Goal: Task Accomplishment & Management: Manage account settings

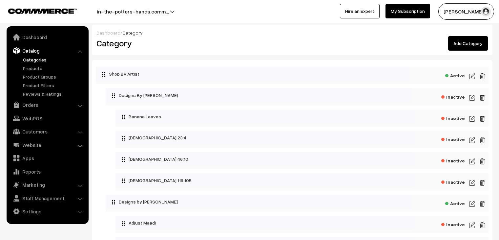
scroll to position [739, 0]
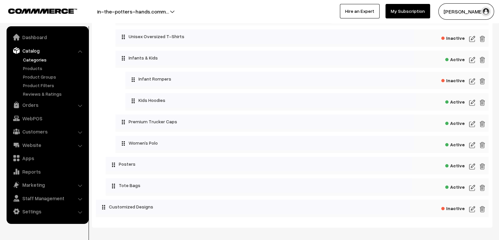
click at [473, 191] on img at bounding box center [472, 187] width 6 height 8
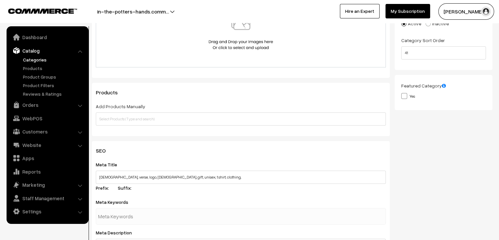
scroll to position [142, 0]
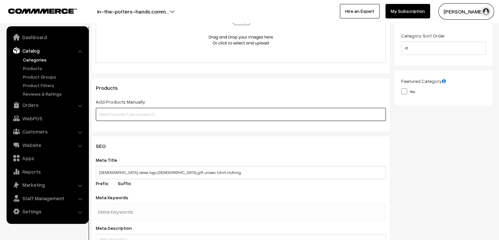
click at [243, 115] on input "text" at bounding box center [241, 114] width 290 height 13
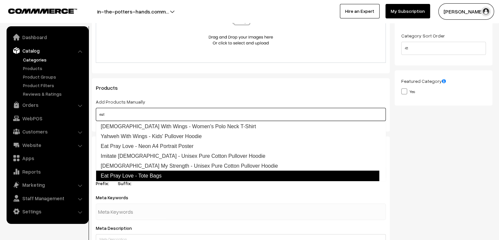
click at [203, 175] on link "Eat Pray Love - Tote Bags" at bounding box center [237, 175] width 283 height 10
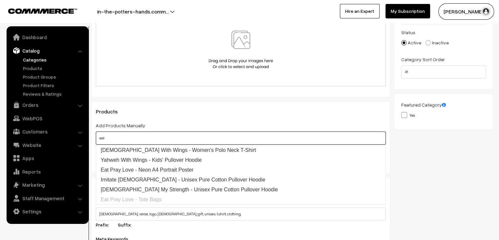
scroll to position [119, 0]
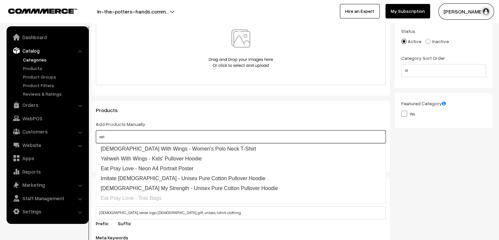
click at [262, 136] on input "eat" at bounding box center [241, 136] width 290 height 13
type input "e"
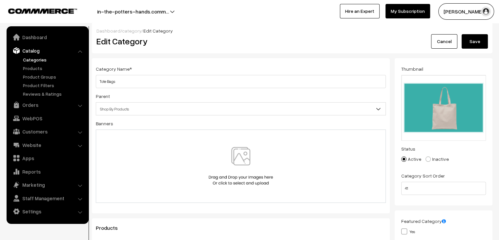
scroll to position [0, 0]
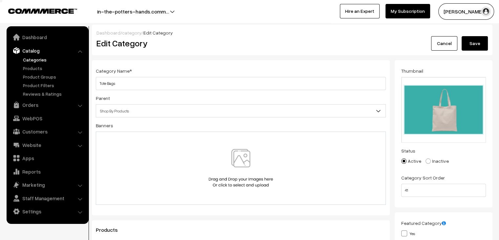
type input "tot"
click at [474, 40] on button "Save" at bounding box center [475, 43] width 26 height 14
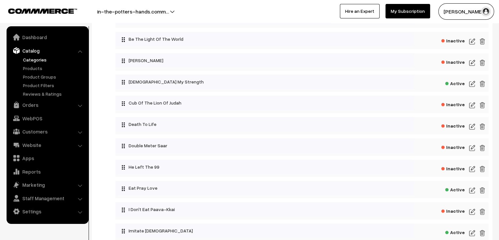
scroll to position [205, 0]
click at [473, 191] on img at bounding box center [472, 189] width 6 height 8
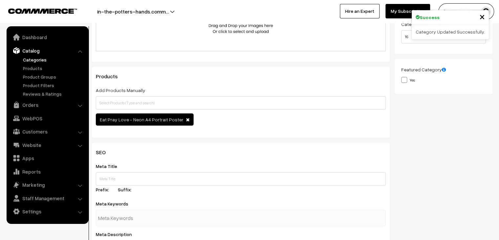
scroll to position [154, 0]
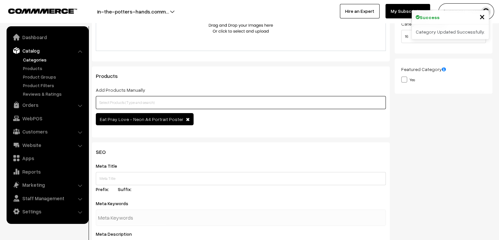
click at [220, 102] on input "text" at bounding box center [241, 102] width 290 height 13
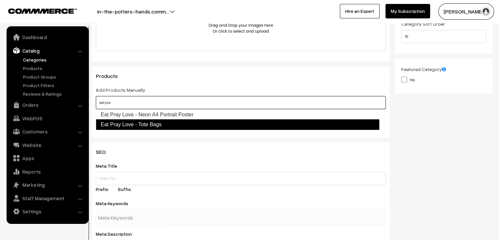
click at [186, 125] on link "Eat Pray Love - Tote Bags" at bounding box center [237, 124] width 283 height 10
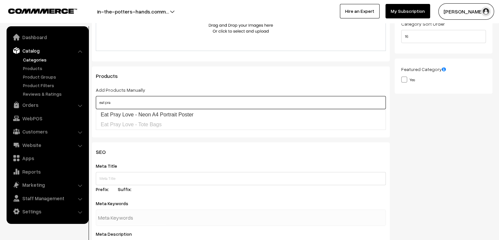
type input "eat pra"
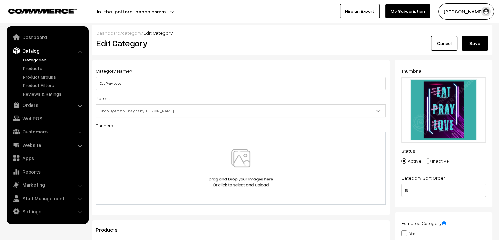
scroll to position [0, 0]
click at [483, 41] on button "Save" at bounding box center [475, 43] width 26 height 14
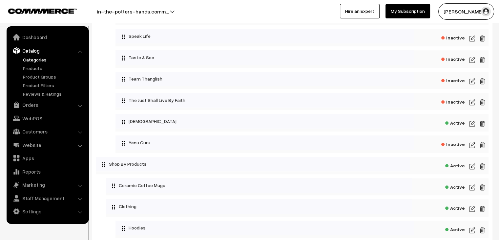
scroll to position [526, 0]
click at [471, 125] on img at bounding box center [472, 123] width 6 height 8
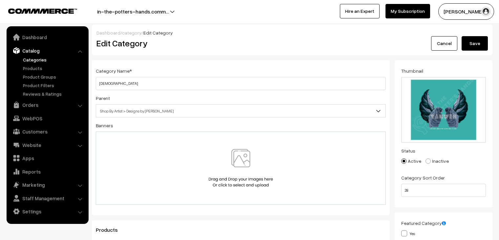
scroll to position [188, 0]
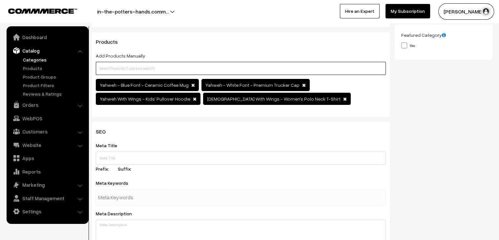
click at [231, 73] on input "text" at bounding box center [241, 68] width 290 height 13
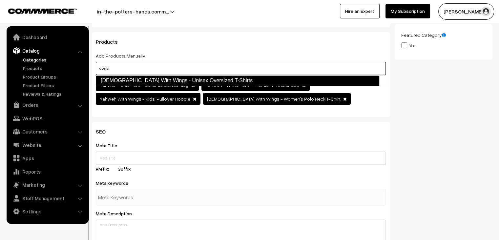
click at [211, 79] on link "[DEMOGRAPHIC_DATA] With Wings - Unisex Oversized T-Shirts" at bounding box center [237, 80] width 283 height 10
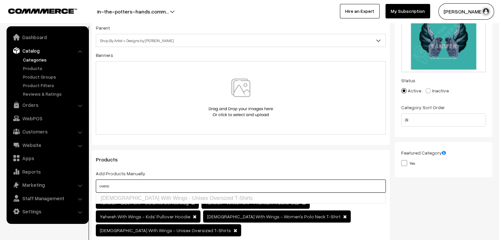
scroll to position [0, 0]
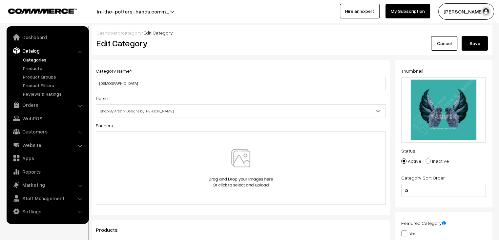
type input "oversi"
click at [471, 41] on button "Save" at bounding box center [475, 43] width 26 height 14
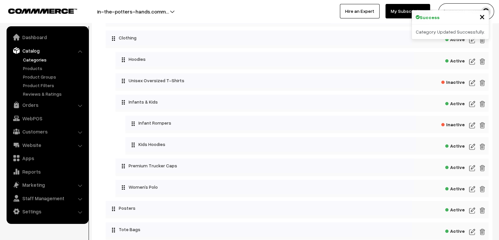
scroll to position [694, 0]
click at [472, 85] on img at bounding box center [472, 83] width 6 height 8
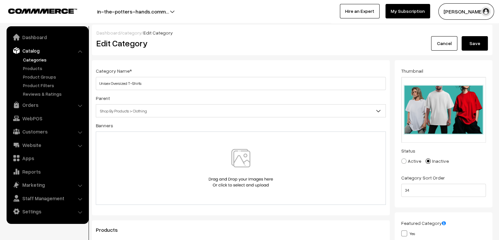
scroll to position [118, 0]
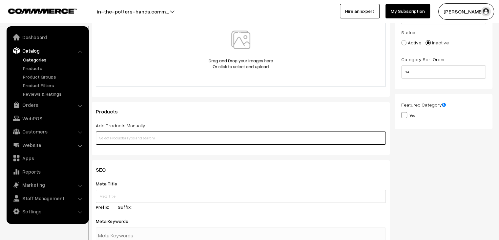
click at [220, 140] on input "text" at bounding box center [241, 137] width 290 height 13
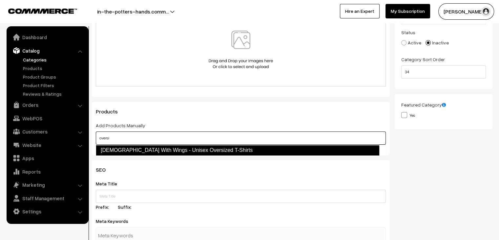
click at [213, 151] on link "Yahweh With Wings - Unisex Oversized T-Shirts" at bounding box center [237, 150] width 283 height 10
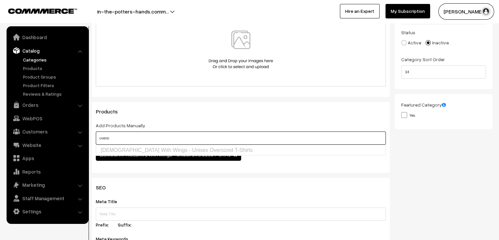
scroll to position [0, 0]
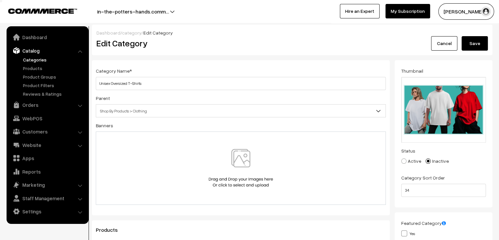
type input "oversi"
click at [405, 162] on span at bounding box center [403, 160] width 5 height 5
click at [402, 158] on input "Active" at bounding box center [400, 156] width 4 height 4
radio input "true"
click at [481, 41] on button "Save" at bounding box center [475, 43] width 26 height 14
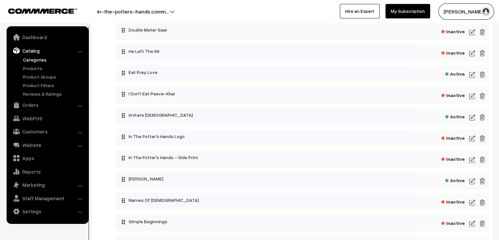
scroll to position [319, 0]
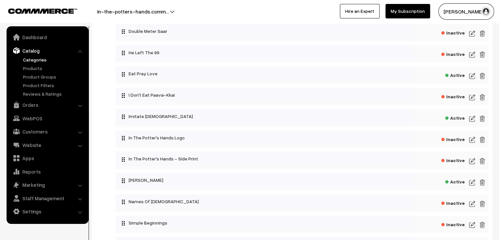
click at [471, 118] on img at bounding box center [472, 119] width 6 height 8
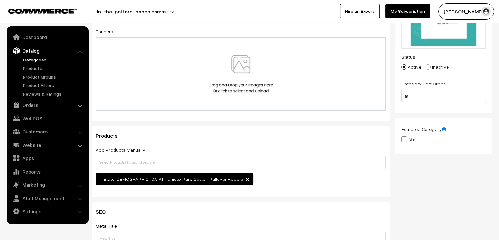
scroll to position [94, 0]
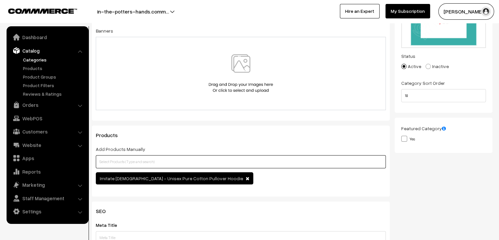
click at [233, 162] on input "text" at bounding box center [241, 161] width 290 height 13
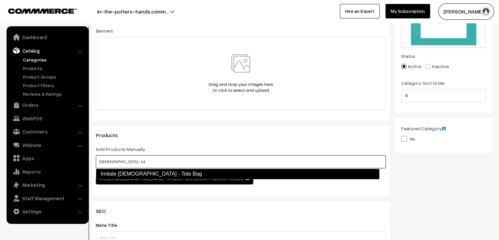
click at [198, 172] on link "Imitate [DEMOGRAPHIC_DATA] - Tote Bag" at bounding box center [237, 173] width 283 height 10
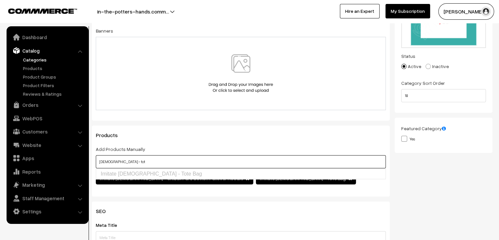
scroll to position [0, 0]
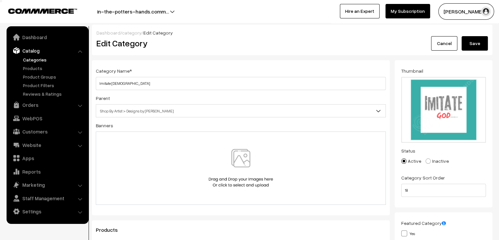
type input "[DEMOGRAPHIC_DATA] - tot"
click at [474, 38] on button "Save" at bounding box center [475, 43] width 26 height 14
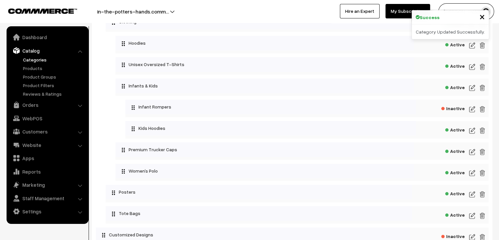
scroll to position [771, 0]
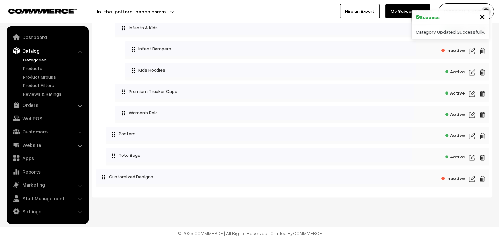
click at [471, 160] on img at bounding box center [472, 157] width 6 height 8
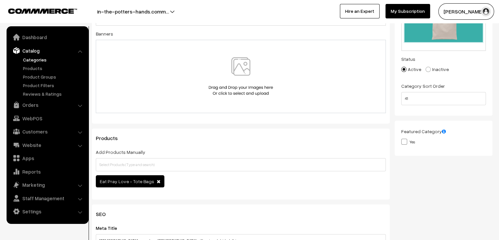
scroll to position [92, 0]
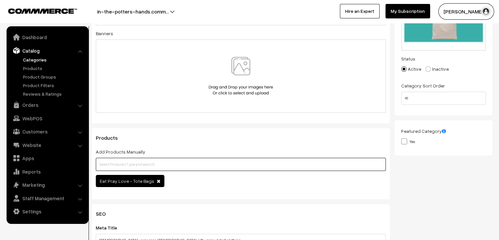
click at [229, 166] on input "text" at bounding box center [241, 163] width 290 height 13
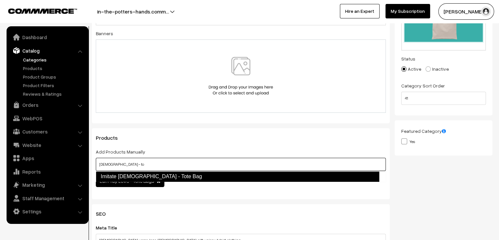
click at [189, 176] on link "Imitate God - Tote Bag" at bounding box center [237, 176] width 283 height 10
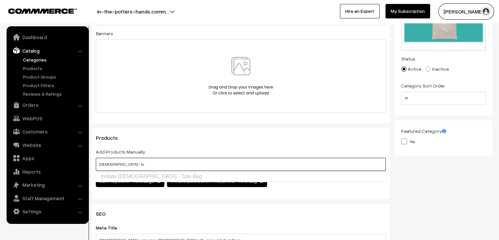
scroll to position [0, 0]
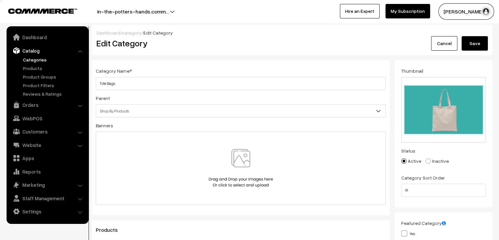
type input "god - to"
click at [475, 40] on button "Save" at bounding box center [475, 43] width 26 height 14
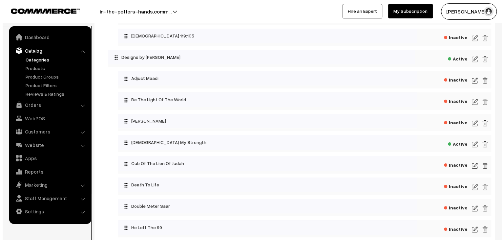
scroll to position [144, 0]
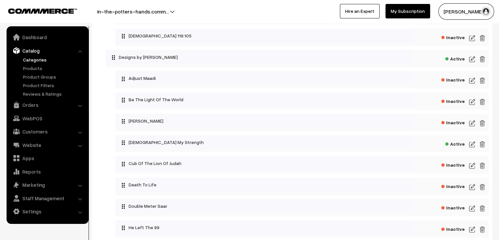
click at [452, 122] on span "Inactive" at bounding box center [453, 121] width 24 height 8
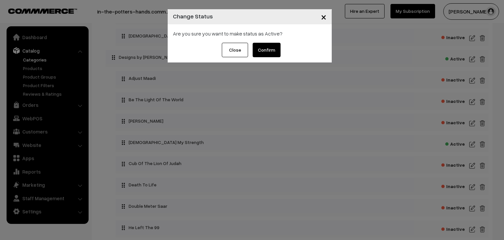
click at [270, 47] on button "Confirm" at bounding box center [267, 50] width 28 height 14
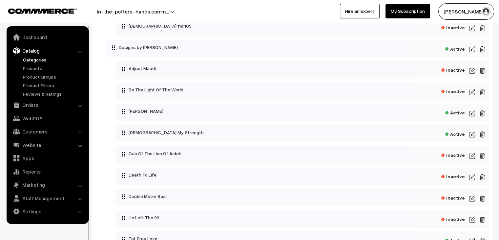
scroll to position [156, 0]
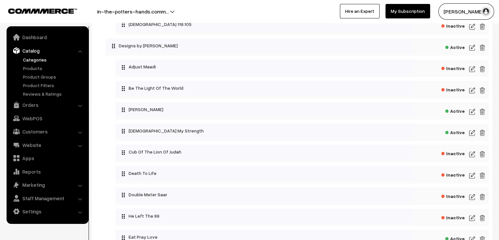
click at [470, 112] on img at bounding box center [472, 112] width 6 height 8
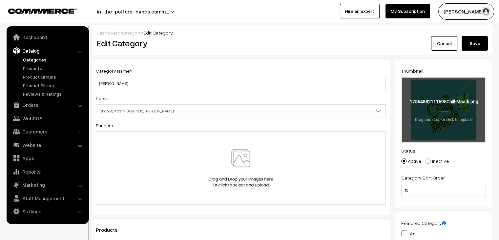
click at [440, 129] on input "file" at bounding box center [443, 109] width 83 height 64
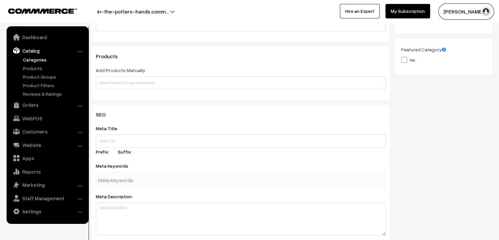
scroll to position [173, 0]
click at [183, 81] on input "text" at bounding box center [241, 82] width 290 height 13
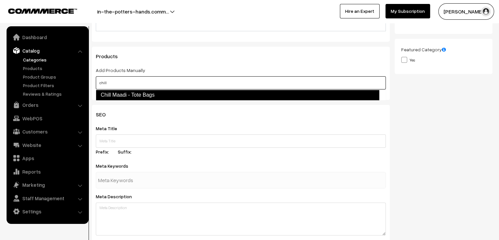
type input "chill"
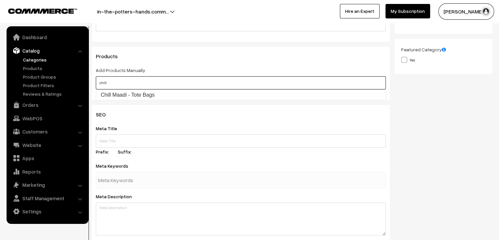
click at [176, 83] on input "chill" at bounding box center [241, 82] width 290 height 13
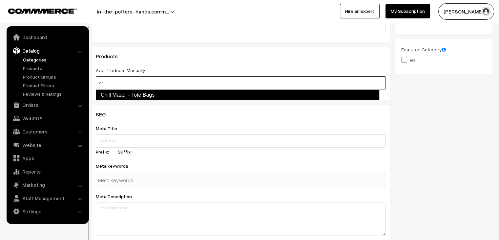
click at [169, 94] on link "Chill Maadi - Tote Bags" at bounding box center [237, 95] width 283 height 10
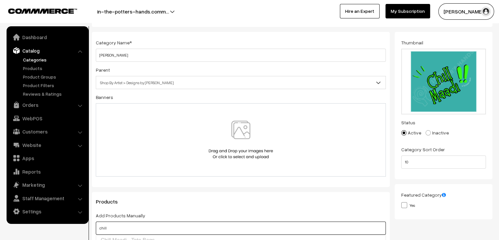
scroll to position [28, 0]
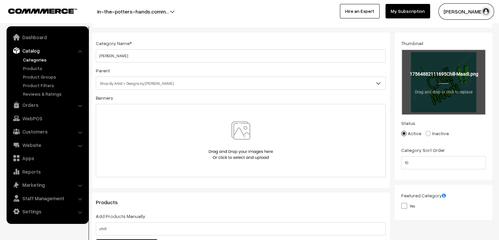
click at [452, 96] on input "file" at bounding box center [443, 82] width 83 height 64
type input "C:\fakepath\Chill Maadi.png"
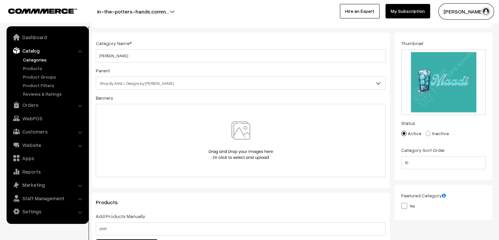
scroll to position [0, 0]
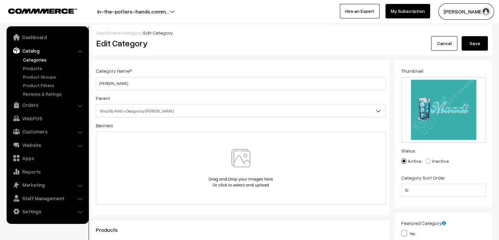
click at [471, 42] on button "Save" at bounding box center [475, 43] width 26 height 14
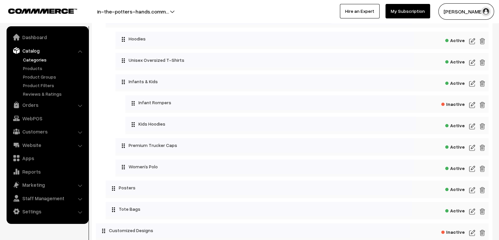
scroll to position [771, 0]
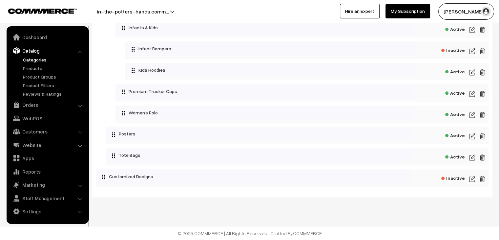
click at [472, 154] on img at bounding box center [472, 157] width 6 height 8
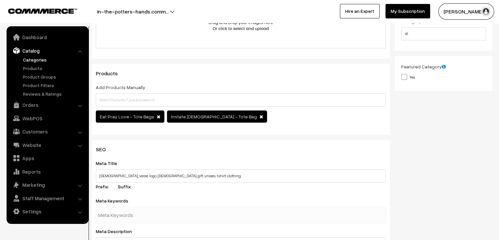
scroll to position [157, 0]
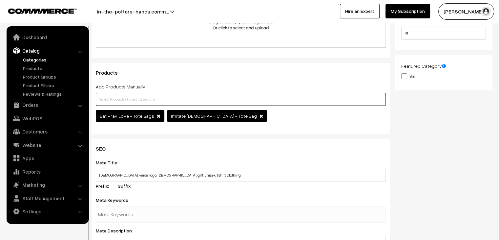
click at [285, 101] on input "text" at bounding box center [241, 99] width 290 height 13
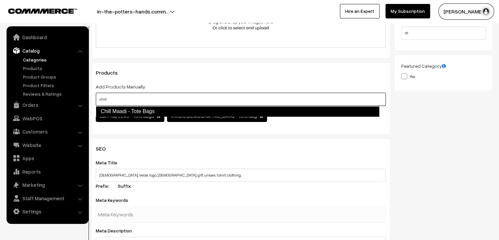
click at [198, 108] on link "Chill Maadi - Tote Bags" at bounding box center [237, 111] width 283 height 10
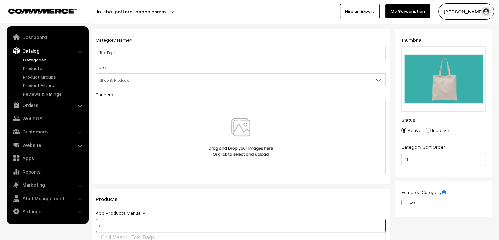
scroll to position [0, 0]
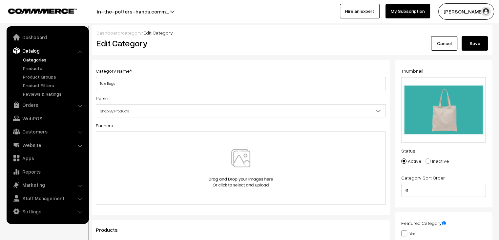
type input "chill"
click at [469, 45] on button "Save" at bounding box center [475, 43] width 26 height 14
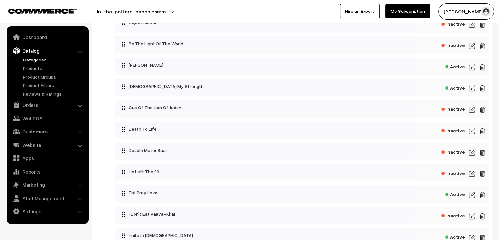
scroll to position [200, 0]
click at [470, 68] on img at bounding box center [472, 67] width 6 height 8
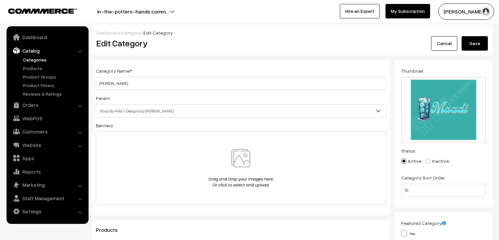
scroll to position [176, 0]
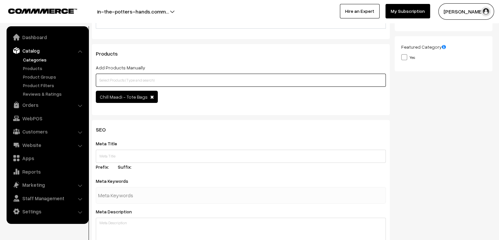
click at [223, 81] on input "text" at bounding box center [241, 79] width 290 height 13
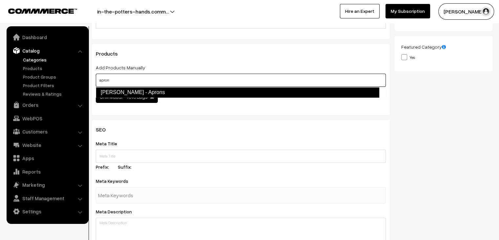
click at [179, 94] on link "Chill Maadi - Aprons" at bounding box center [237, 92] width 283 height 10
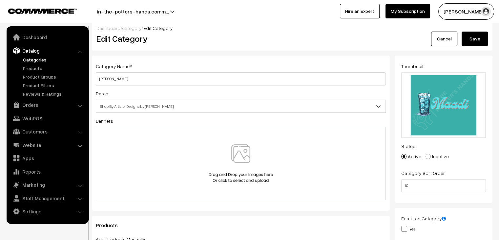
scroll to position [0, 0]
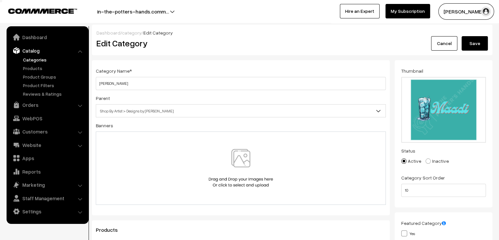
type input "apron"
click at [476, 45] on button "Save" at bounding box center [475, 43] width 26 height 14
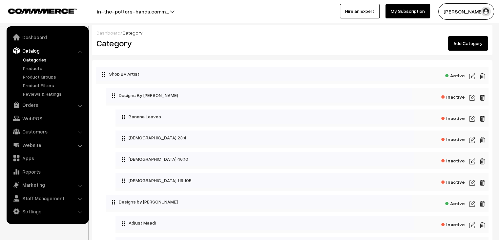
click at [465, 43] on link "Add Category" at bounding box center [468, 43] width 40 height 14
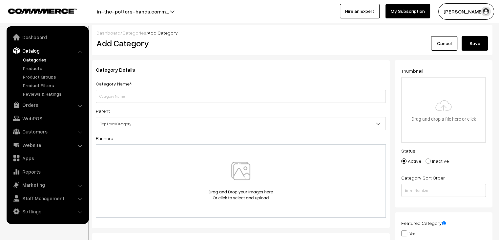
click at [283, 95] on input "text" at bounding box center [241, 96] width 290 height 13
type input "Aprons"
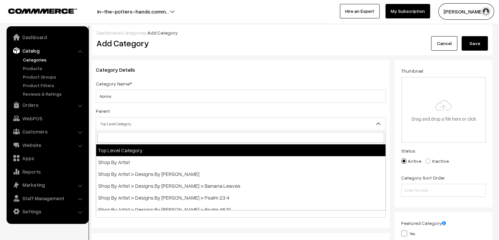
click at [323, 127] on span "Top Level Category" at bounding box center [240, 123] width 289 height 11
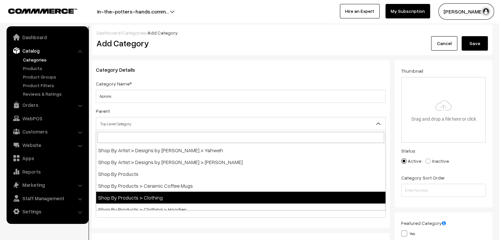
scroll to position [330, 0]
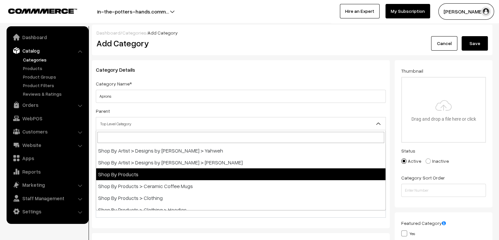
select select "32"
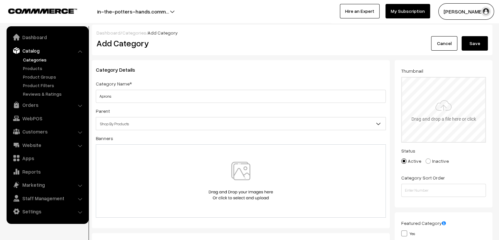
click at [451, 106] on input "file" at bounding box center [443, 109] width 83 height 64
type input "C:\fakepath\Banners- thumbnails.png"
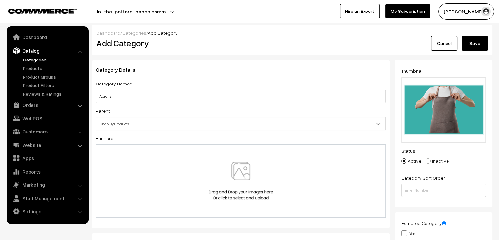
click at [476, 48] on button "Save" at bounding box center [475, 43] width 26 height 14
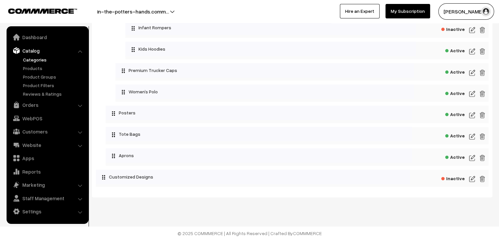
scroll to position [790, 0]
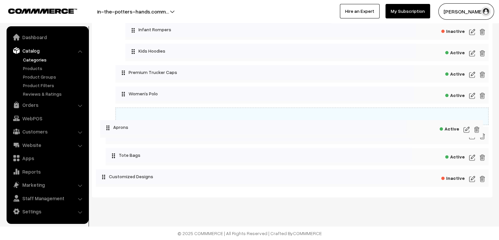
drag, startPoint x: 123, startPoint y: 157, endPoint x: 118, endPoint y: 125, distance: 33.2
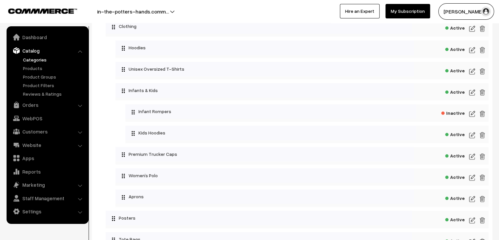
scroll to position [706, 0]
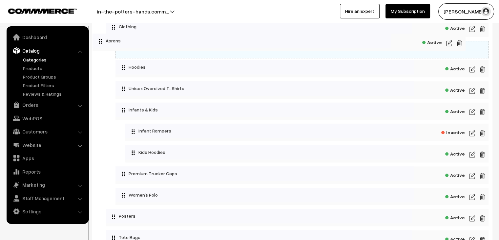
drag, startPoint x: 140, startPoint y: 201, endPoint x: 117, endPoint y: 42, distance: 160.5
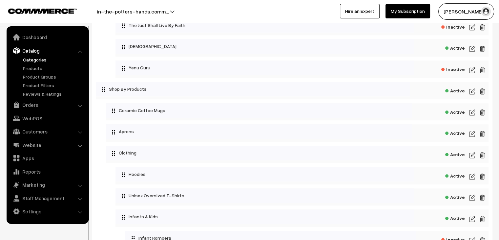
scroll to position [600, 0]
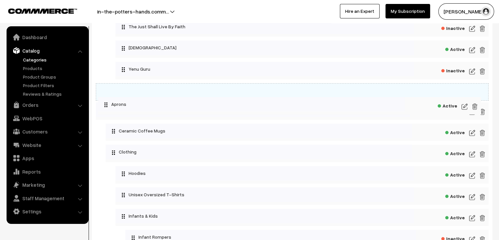
drag, startPoint x: 132, startPoint y: 136, endPoint x: 125, endPoint y: 105, distance: 31.4
drag, startPoint x: 122, startPoint y: 96, endPoint x: 129, endPoint y: 120, distance: 25.5
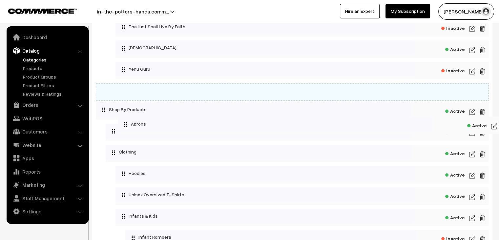
drag, startPoint x: 104, startPoint y: 94, endPoint x: 120, endPoint y: 120, distance: 31.2
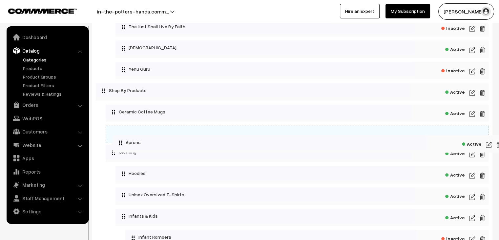
drag, startPoint x: 108, startPoint y: 92, endPoint x: 125, endPoint y: 143, distance: 53.3
drag, startPoint x: 130, startPoint y: 117, endPoint x: 134, endPoint y: 140, distance: 23.3
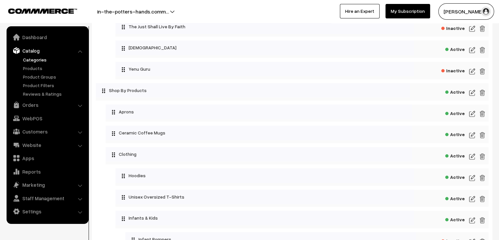
click at [471, 115] on img at bounding box center [472, 114] width 6 height 8
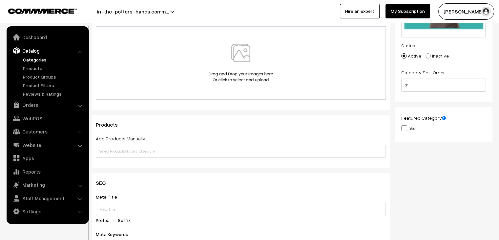
scroll to position [106, 0]
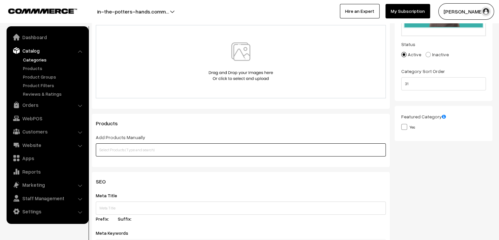
click at [190, 151] on input "text" at bounding box center [241, 149] width 290 height 13
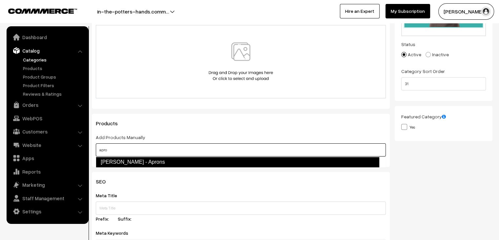
click at [178, 162] on link "Chill Maadi - Aprons" at bounding box center [237, 162] width 283 height 10
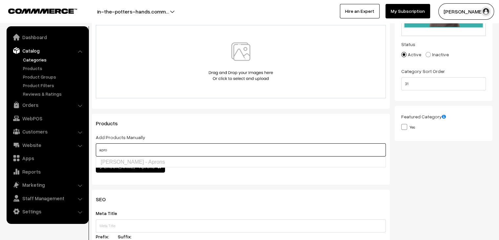
scroll to position [0, 0]
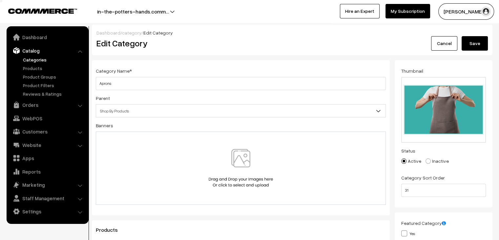
type input "apro"
click at [473, 46] on button "Save" at bounding box center [475, 43] width 26 height 14
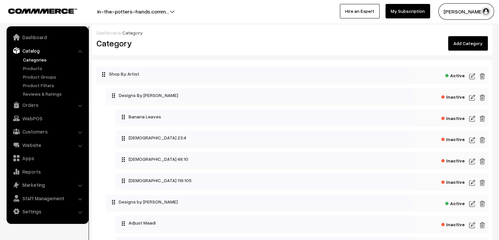
click at [473, 45] on link "Add Category" at bounding box center [468, 43] width 40 height 14
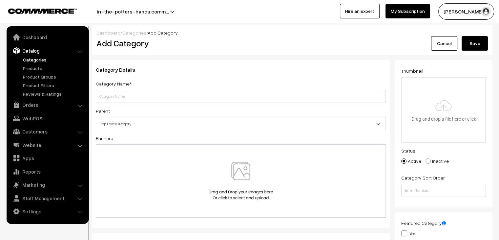
click at [251, 93] on input "text" at bounding box center [241, 96] width 290 height 13
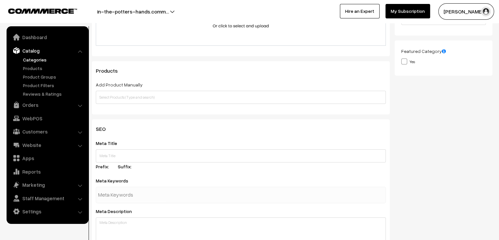
scroll to position [176, 0]
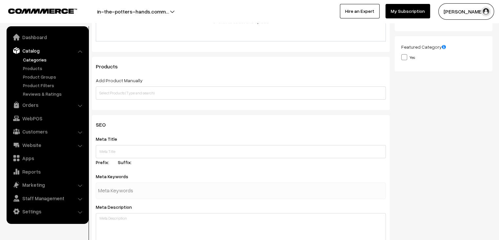
type input "Bar Code"
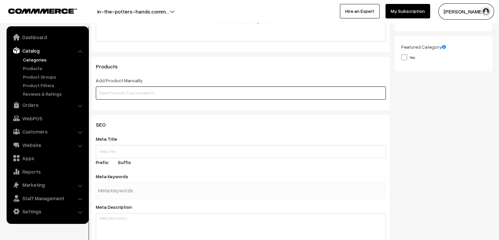
click at [183, 91] on input "text" at bounding box center [241, 92] width 290 height 13
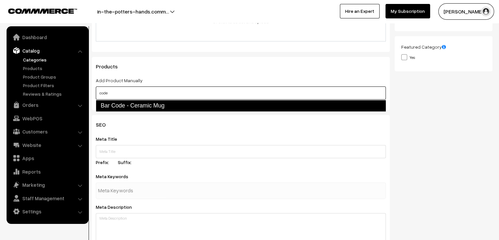
click at [166, 103] on link "Bar Code - Ceramic Mug" at bounding box center [241, 105] width 290 height 11
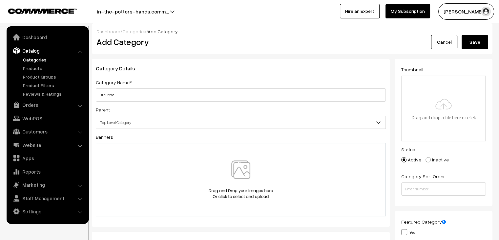
scroll to position [0, 0]
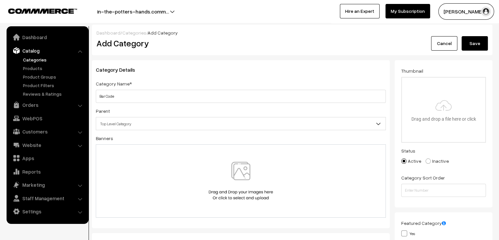
type input "code"
click at [441, 125] on input "file" at bounding box center [443, 109] width 83 height 64
type input "C:\fakepath\Bar Code.png"
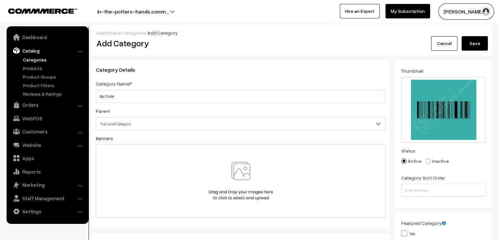
click at [479, 44] on button "Save" at bounding box center [475, 43] width 26 height 14
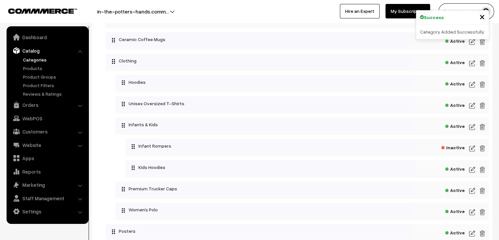
scroll to position [693, 0]
click at [473, 44] on img at bounding box center [472, 42] width 6 height 8
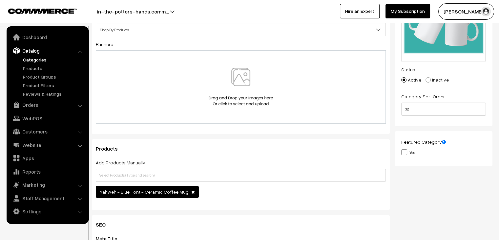
scroll to position [81, 0]
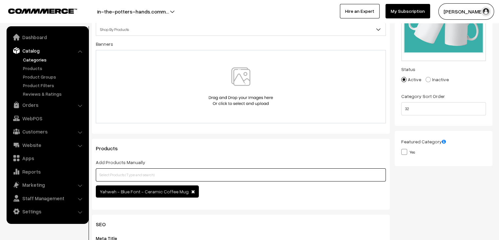
click at [225, 180] on input "text" at bounding box center [241, 174] width 290 height 13
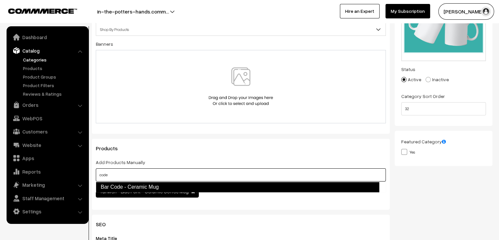
click at [221, 185] on link "Bar Code - Ceramic Mug" at bounding box center [237, 186] width 283 height 10
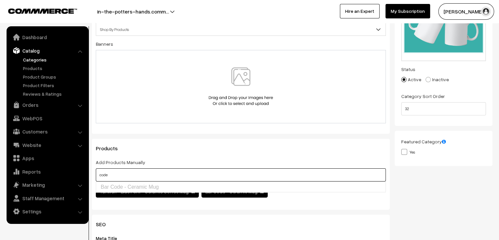
scroll to position [0, 0]
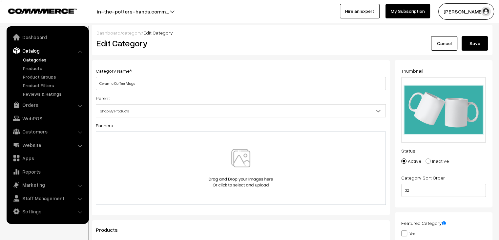
type input "code"
click at [473, 46] on button "Save" at bounding box center [475, 43] width 26 height 14
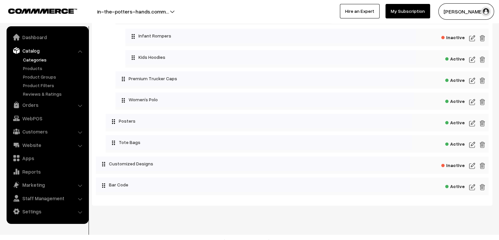
scroll to position [804, 0]
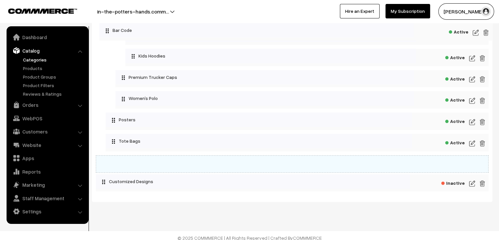
drag, startPoint x: 104, startPoint y: 188, endPoint x: 102, endPoint y: 28, distance: 160.5
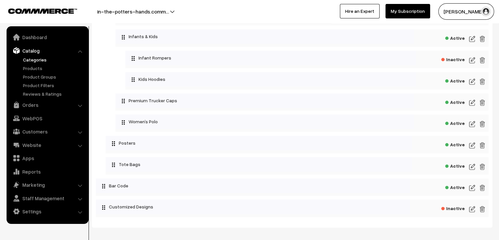
scroll to position [780, 0]
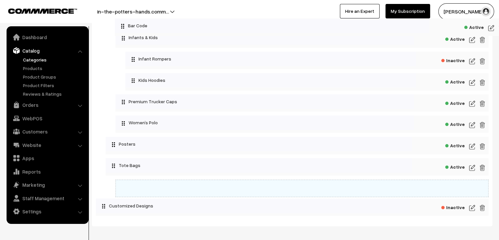
drag, startPoint x: 108, startPoint y: 192, endPoint x: 127, endPoint y: 30, distance: 163.5
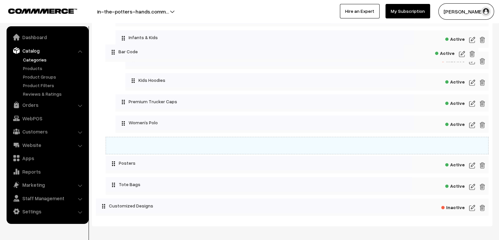
drag, startPoint x: 124, startPoint y: 189, endPoint x: 108, endPoint y: 47, distance: 143.3
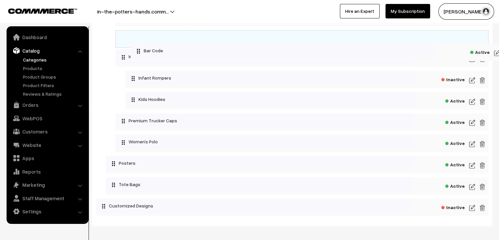
drag, startPoint x: 115, startPoint y: 148, endPoint x: 134, endPoint y: 47, distance: 102.5
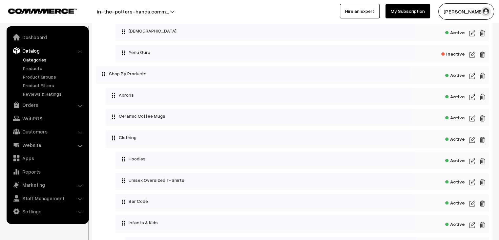
scroll to position [615, 0]
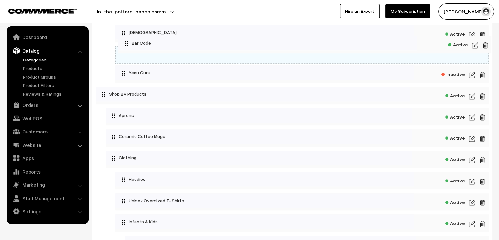
drag, startPoint x: 122, startPoint y: 204, endPoint x: 119, endPoint y: 37, distance: 166.4
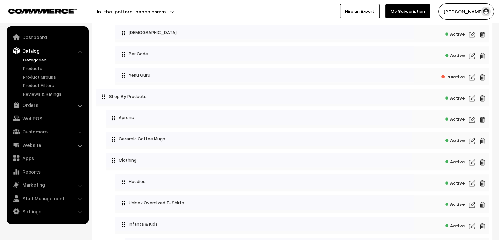
drag, startPoint x: 119, startPoint y: 37, endPoint x: 109, endPoint y: 52, distance: 17.7
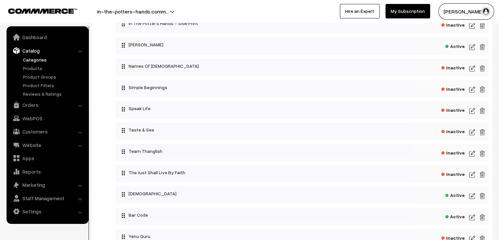
scroll to position [454, 0]
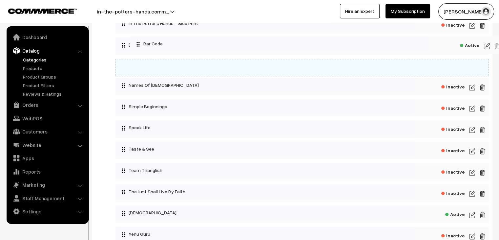
drag, startPoint x: 135, startPoint y: 221, endPoint x: 150, endPoint y: 49, distance: 173.2
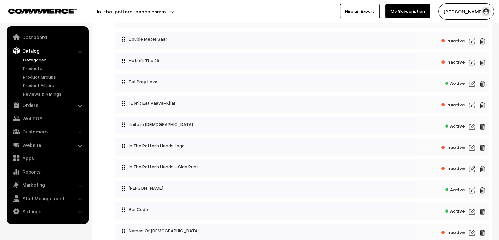
scroll to position [311, 0]
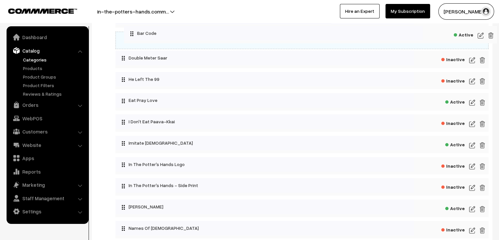
drag, startPoint x: 145, startPoint y: 212, endPoint x: 154, endPoint y: 36, distance: 176.7
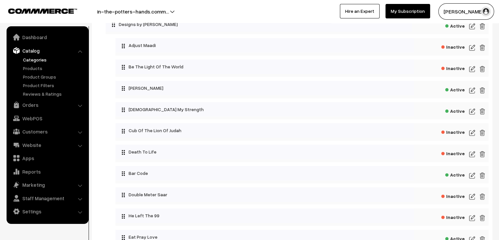
scroll to position [177, 0]
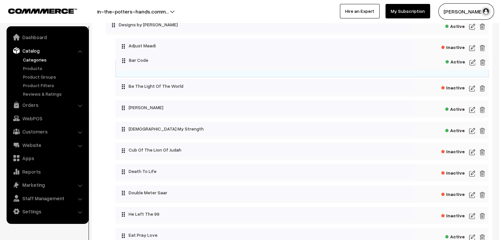
drag, startPoint x: 158, startPoint y: 177, endPoint x: 159, endPoint y: 63, distance: 113.9
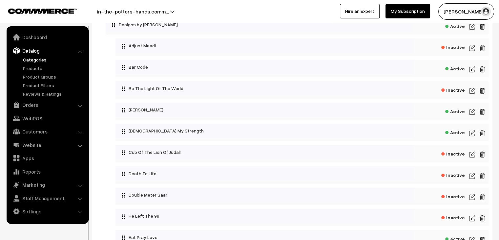
click at [471, 73] on img at bounding box center [472, 69] width 6 height 8
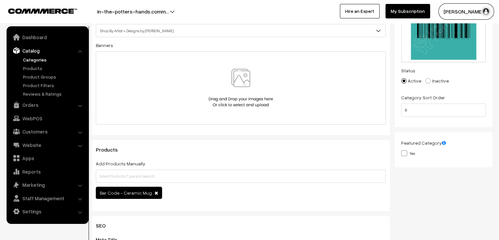
scroll to position [81, 0]
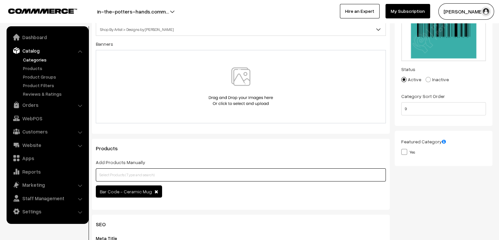
click at [228, 176] on input "text" at bounding box center [241, 174] width 290 height 13
click at [228, 176] on input "c" at bounding box center [241, 174] width 290 height 13
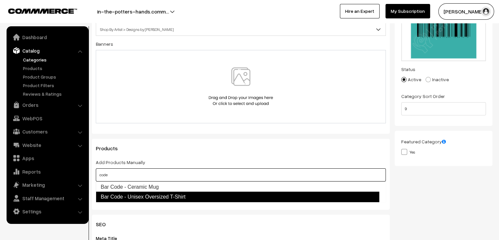
click at [203, 195] on link "Bar Code - Unisex Oversized T-Shirt" at bounding box center [237, 196] width 283 height 10
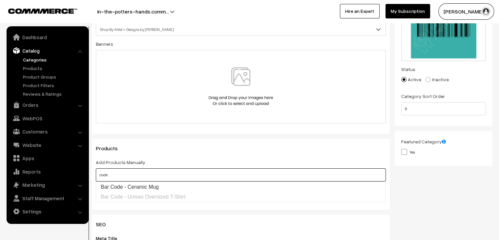
type input "code"
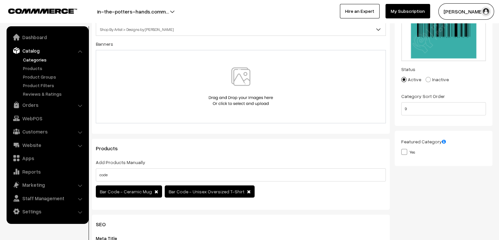
click at [305, 142] on div "Products Add Products Manually code Bar Code - Ceramic Mug" at bounding box center [241, 173] width 298 height 71
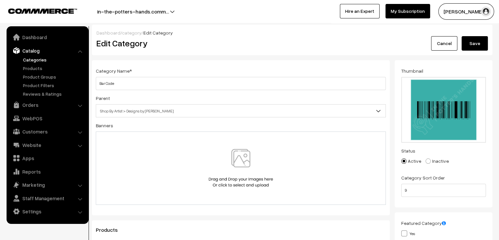
click at [480, 42] on button "Save" at bounding box center [475, 43] width 26 height 14
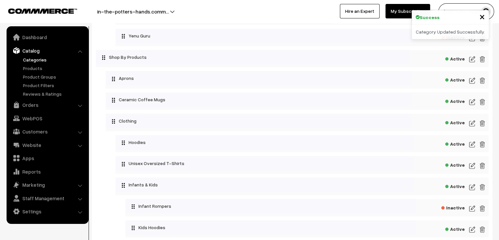
scroll to position [654, 0]
click at [473, 170] on img at bounding box center [472, 166] width 6 height 8
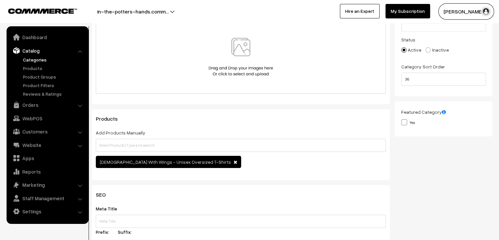
scroll to position [111, 0]
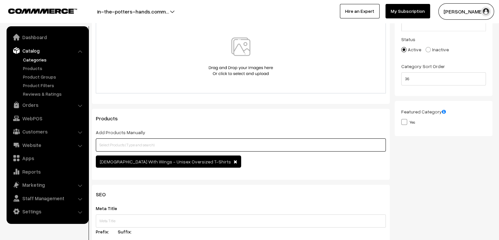
click at [207, 148] on input "text" at bounding box center [241, 144] width 290 height 13
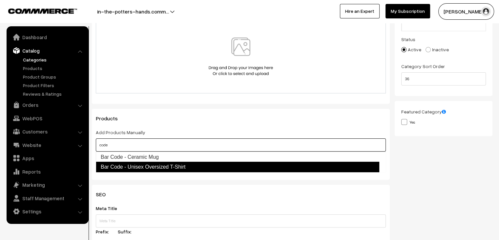
click at [200, 165] on link "Bar Code - Unisex Oversized T-Shirt" at bounding box center [237, 166] width 283 height 10
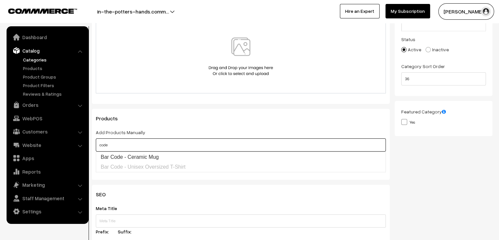
type input "code"
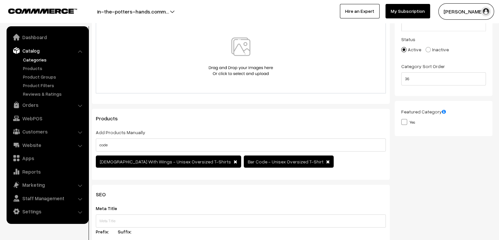
click at [412, 180] on div "Thumbnail Drag and drop a file here or click Ooops, something wrong appended. 1…" at bounding box center [446, 67] width 103 height 236
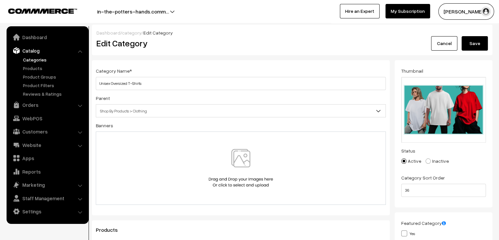
click at [472, 46] on button "Save" at bounding box center [475, 43] width 26 height 14
